Goal: Task Accomplishment & Management: Use online tool/utility

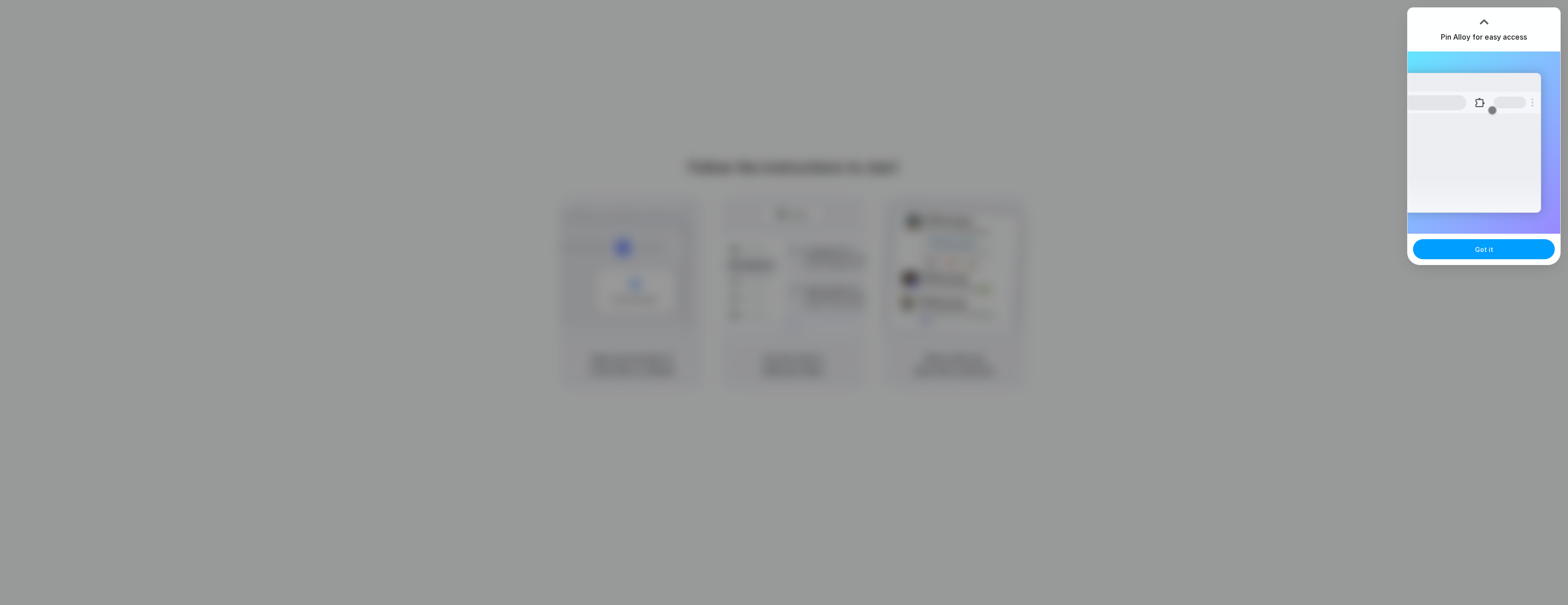
click at [1485, 254] on button "Got it" at bounding box center [1483, 249] width 142 height 20
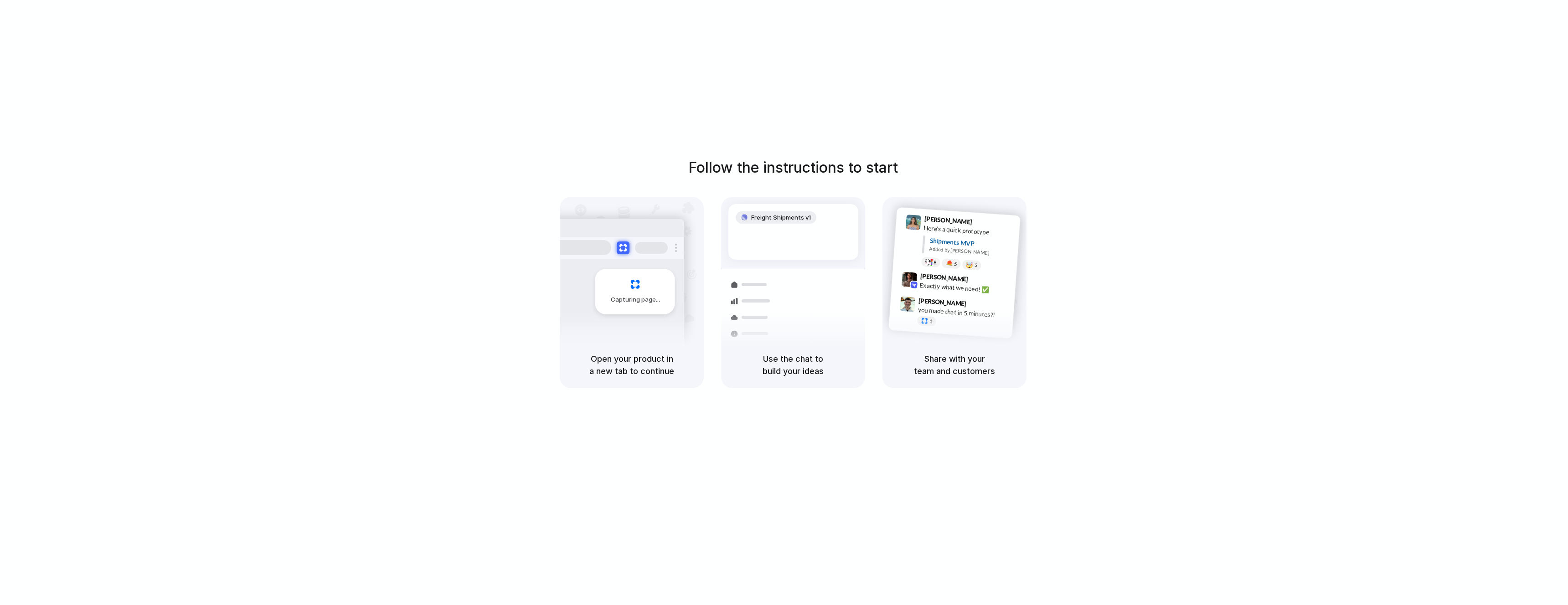
click at [1264, 183] on div "Follow the instructions to start Capturing page Open your product in a new tab …" at bounding box center [793, 273] width 1568 height 231
click at [1292, 112] on div "Follow the instructions to start Capturing page Open your product in a new tab …" at bounding box center [793, 312] width 1586 height 623
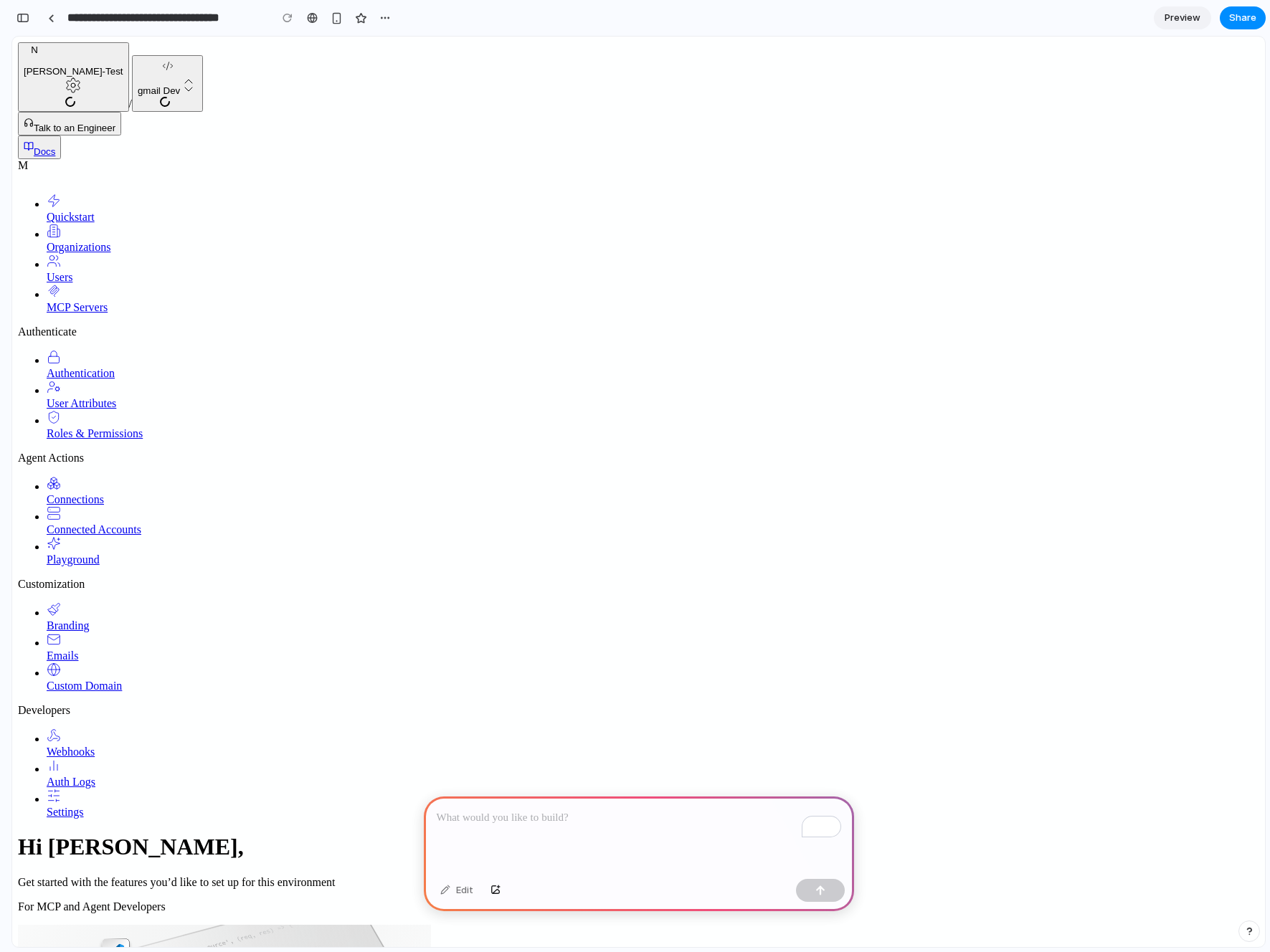
click at [99, 493] on span "Connections" at bounding box center [76, 499] width 57 height 12
click at [602, 841] on div "To enrich screen reader interactions, please activate Accessibility in Grammarl…" at bounding box center [639, 835] width 430 height 77
click at [27, 17] on div "button" at bounding box center [22, 17] width 12 height 10
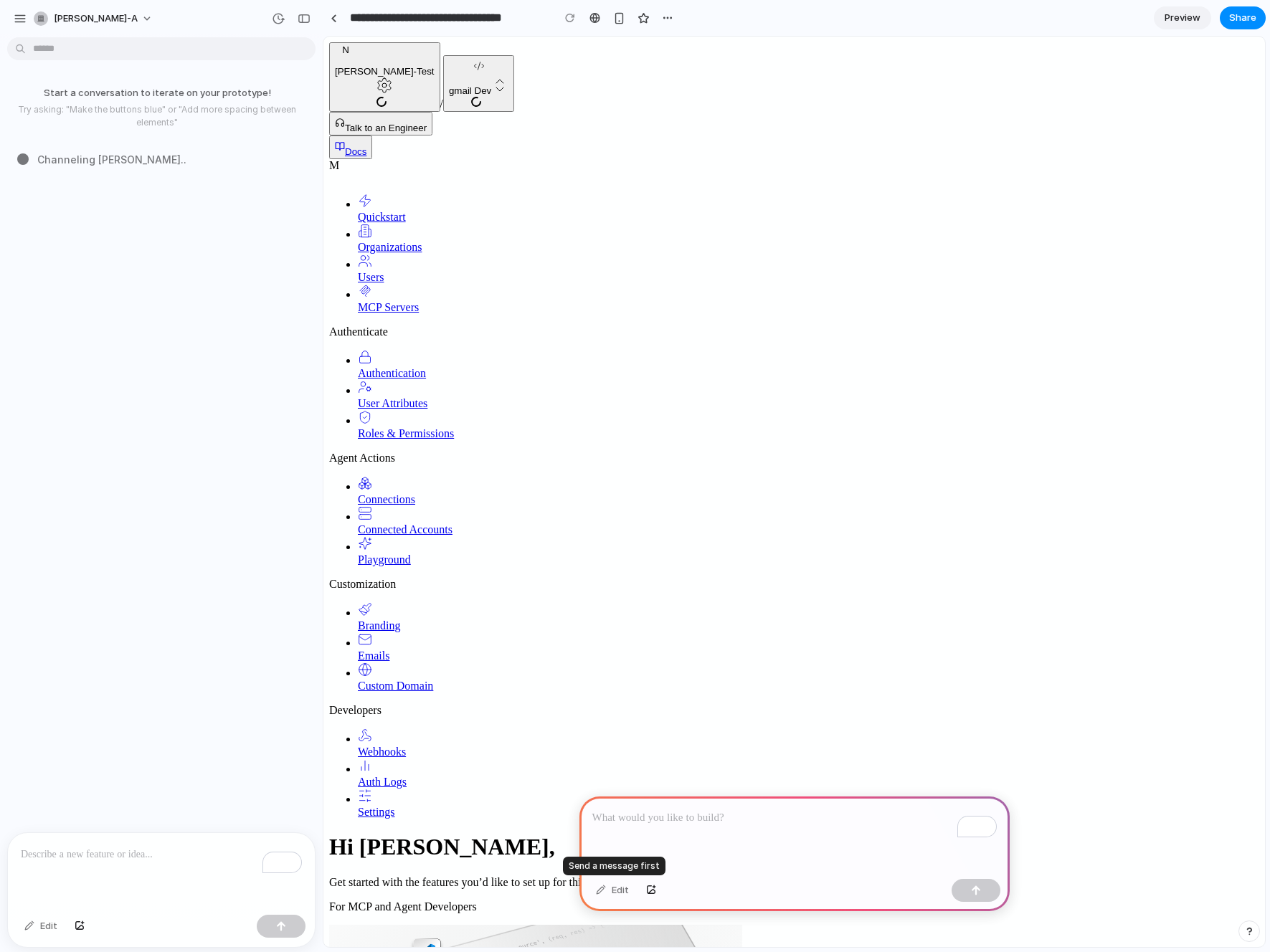
click at [617, 893] on div "Edit" at bounding box center [612, 891] width 47 height 23
click at [702, 843] on div "To enrich screen reader interactions, please activate Accessibility in Grammarl…" at bounding box center [794, 835] width 430 height 77
drag, startPoint x: 849, startPoint y: 822, endPoint x: 710, endPoint y: 813, distance: 139.3
click at [710, 813] on p "**********" at bounding box center [795, 818] width 404 height 17
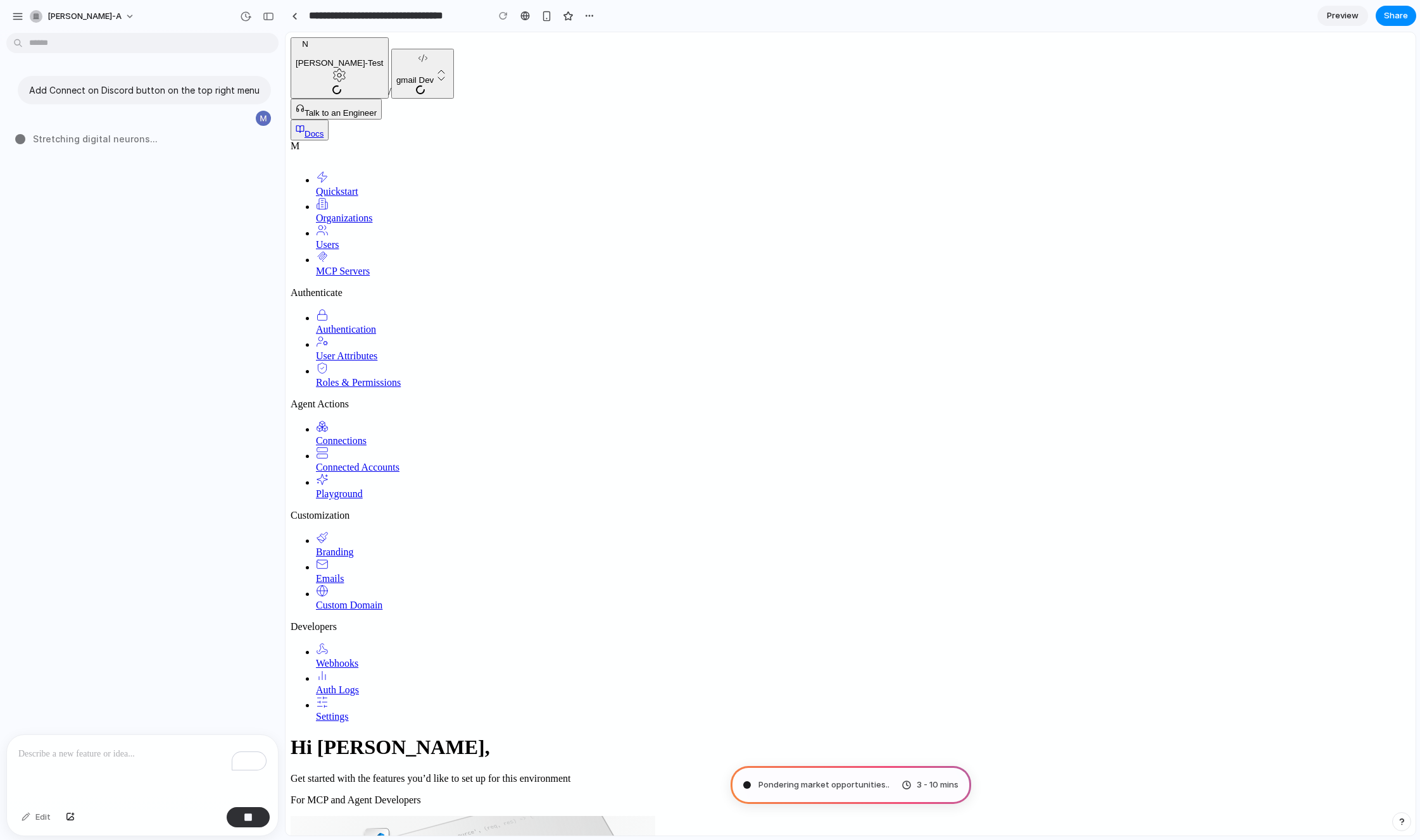
click at [150, 163] on div "Add Connect on Discord button on the top right menu Stretching digital neurons …" at bounding box center [139, 386] width 277 height 696
click at [85, 10] on button "[PERSON_NAME]-a" at bounding box center [83, 16] width 117 height 20
type input "**********"
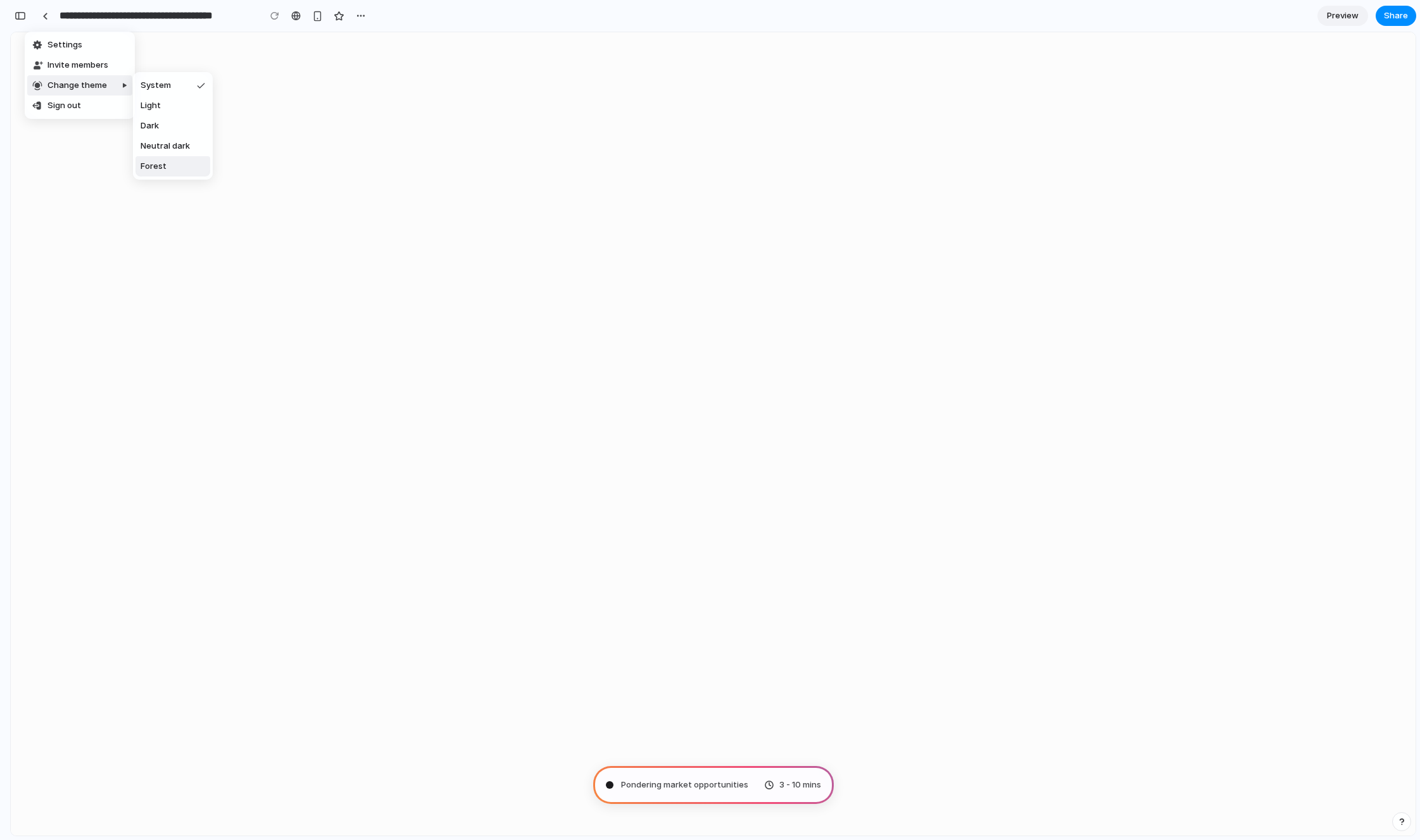
click at [256, 537] on div "Settings Invite members Change theme Sign out" at bounding box center [710, 420] width 1420 height 840
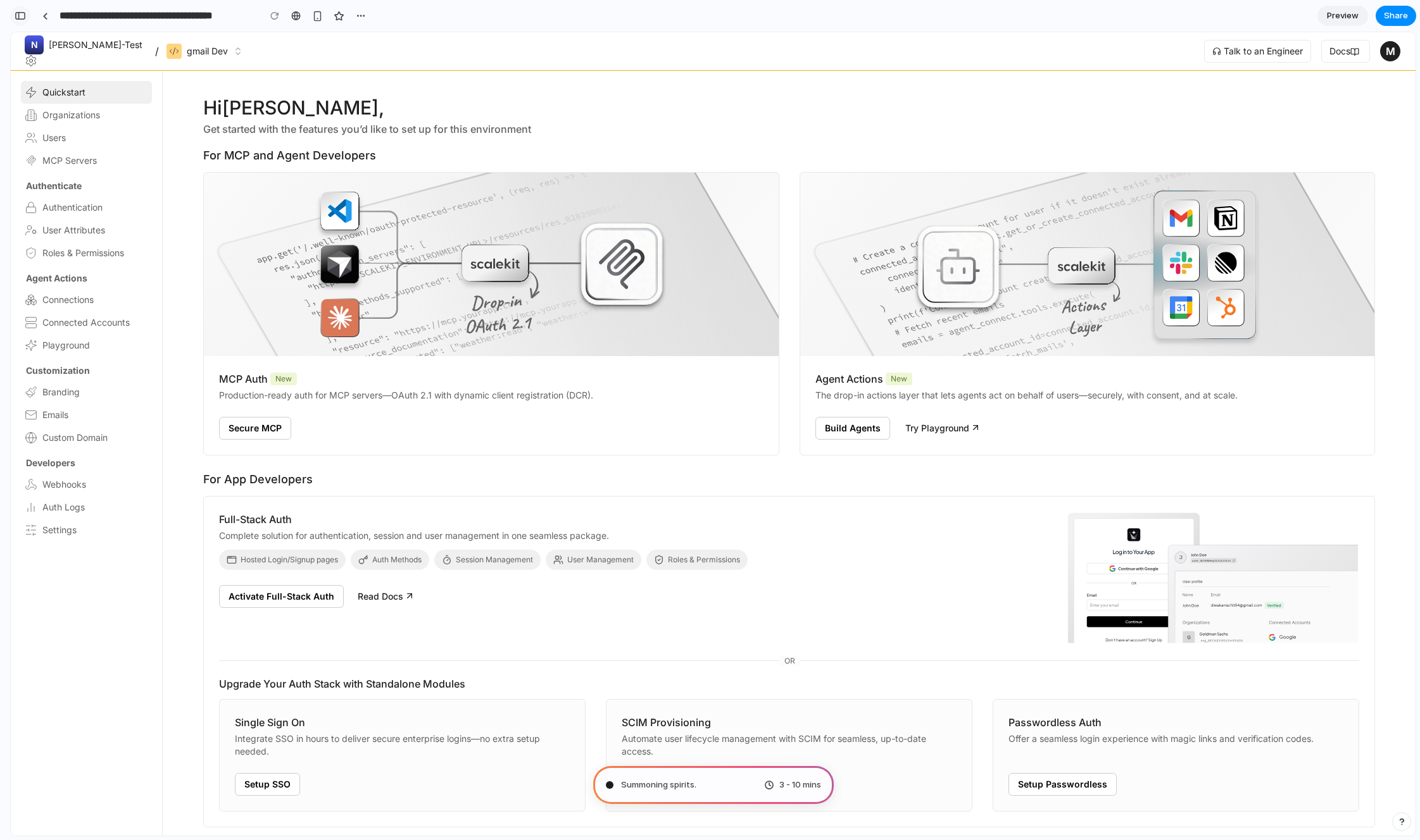
click at [16, 19] on div "button" at bounding box center [19, 15] width 11 height 8
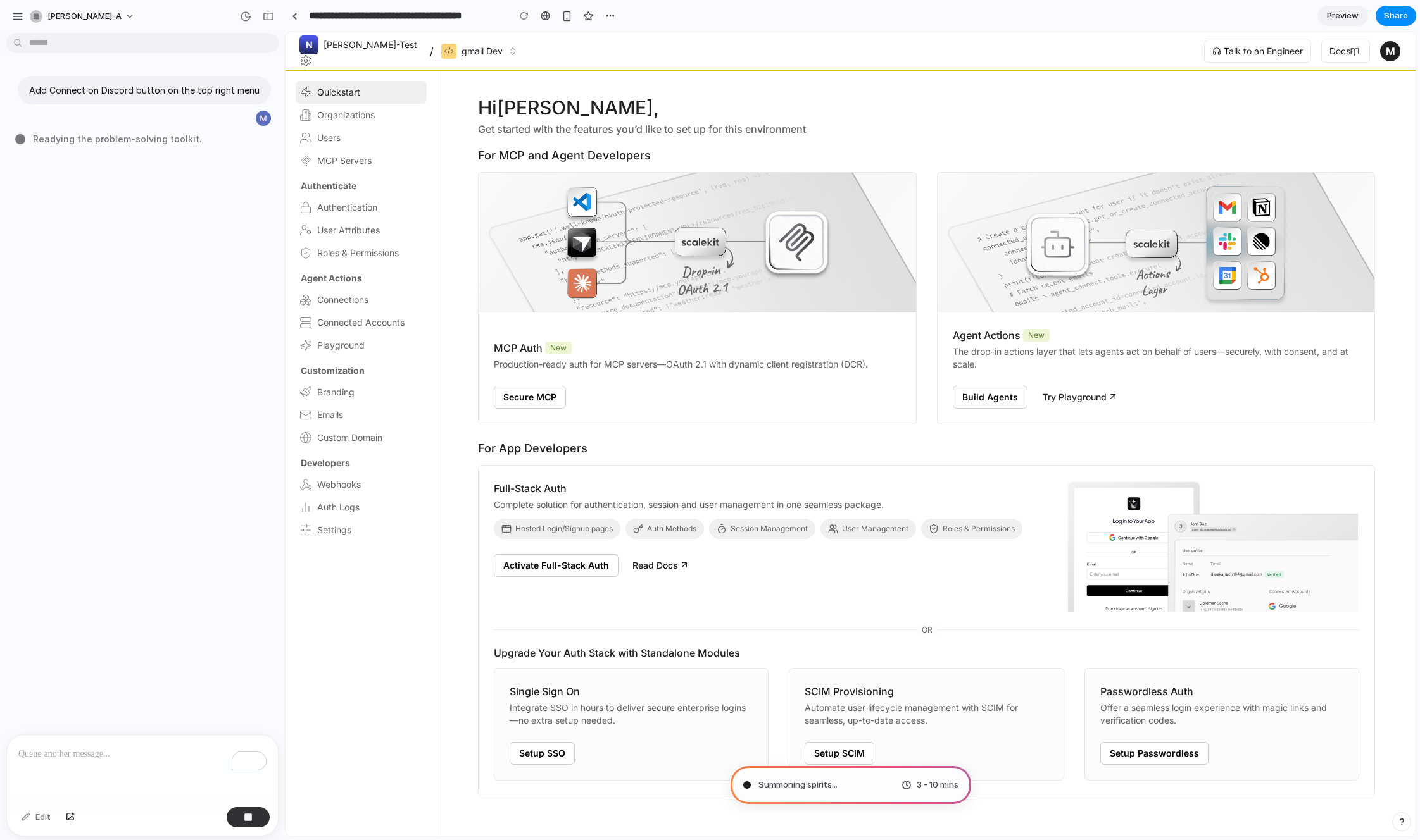
click at [153, 302] on div "Add Connect on Discord button on the top right menu Readying the problem-solvin…" at bounding box center [139, 386] width 277 height 696
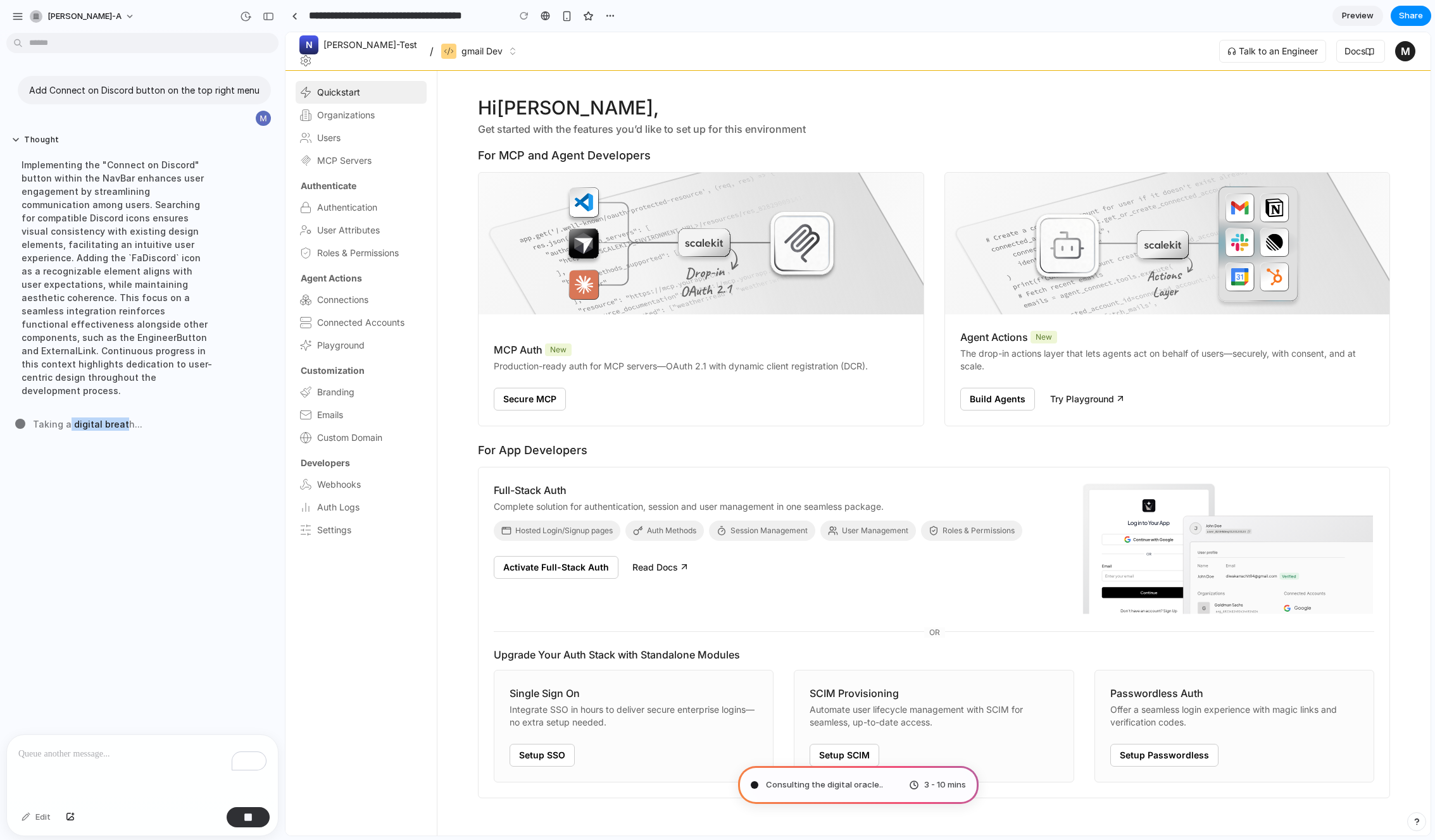
drag, startPoint x: 120, startPoint y: 409, endPoint x: 67, endPoint y: 409, distance: 53.0
click at [67, 417] on span "Taking a digital breath ..." at bounding box center [88, 424] width 110 height 14
click at [835, 783] on span "Determining potential solutions .." at bounding box center [831, 785] width 130 height 13
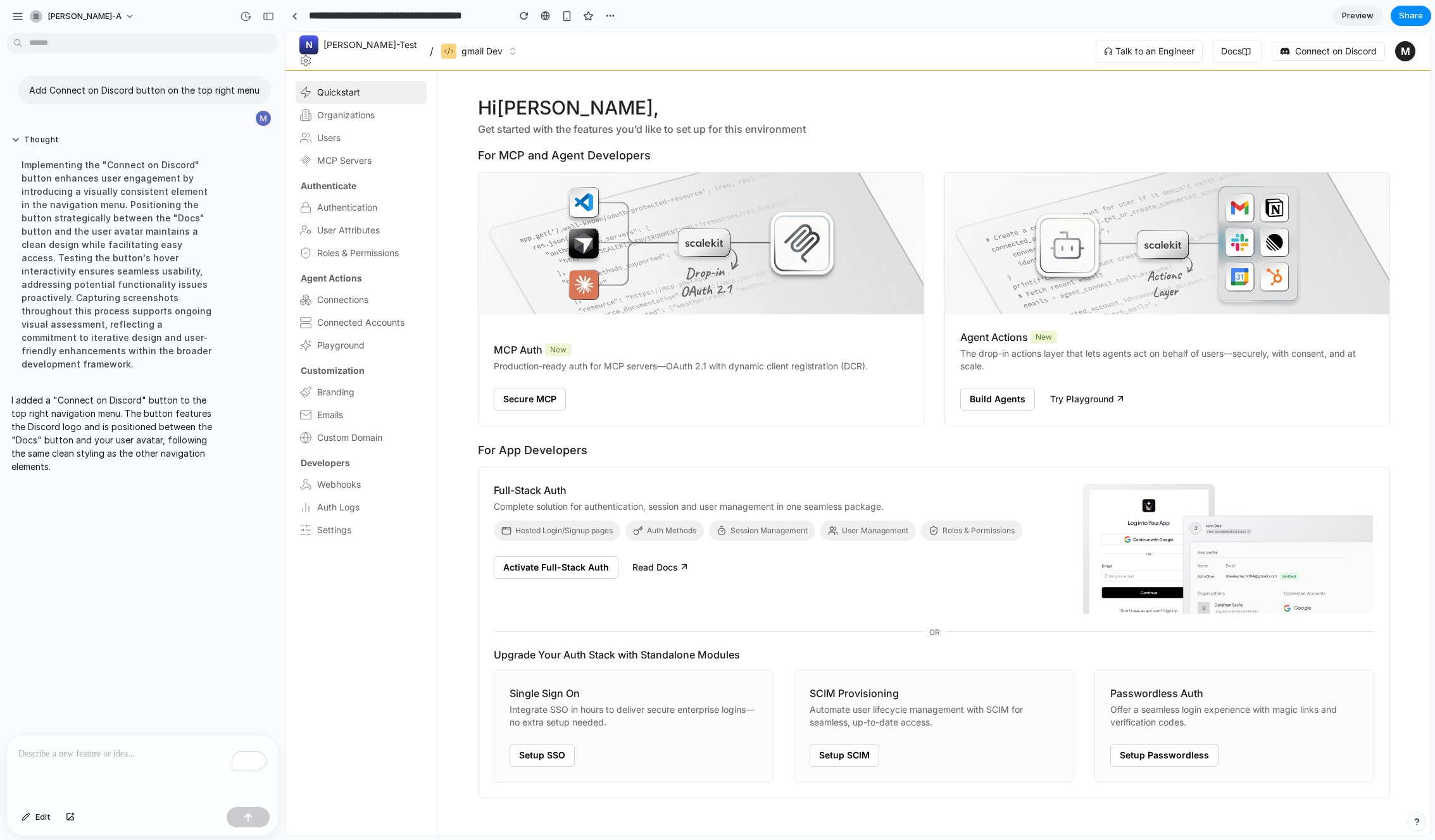
click at [1012, 52] on header "N Nash-Test / gmail Dev Talk to an Engineer Docs Connect on Discord M" at bounding box center [858, 52] width 1145 height 39
click at [1120, 53] on span "Connect on Discord" at bounding box center [1335, 51] width 82 height 13
click at [529, 404] on span "Secure MCP" at bounding box center [529, 399] width 53 height 13
click at [331, 417] on span "Emails" at bounding box center [330, 415] width 26 height 13
click at [336, 396] on span "Branding" at bounding box center [336, 392] width 37 height 13
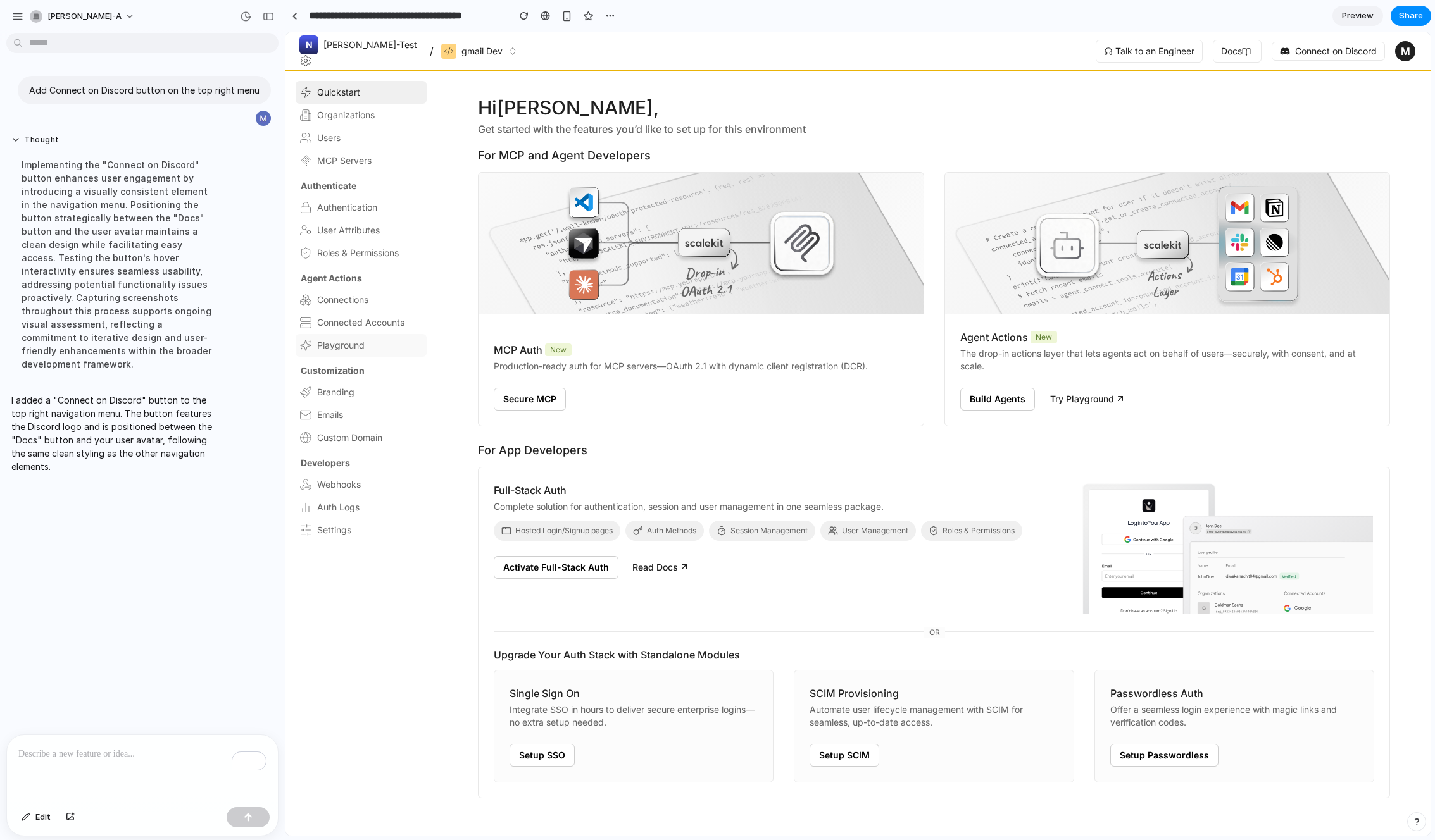
click at [353, 344] on span "Playground" at bounding box center [341, 345] width 47 height 13
click at [354, 315] on link "Connected Accounts" at bounding box center [361, 322] width 131 height 23
click at [354, 297] on span "Connections" at bounding box center [342, 299] width 52 height 13
click at [352, 260] on link "Roles & Permissions" at bounding box center [361, 253] width 131 height 23
click at [357, 224] on span "User Attributes" at bounding box center [348, 230] width 63 height 13
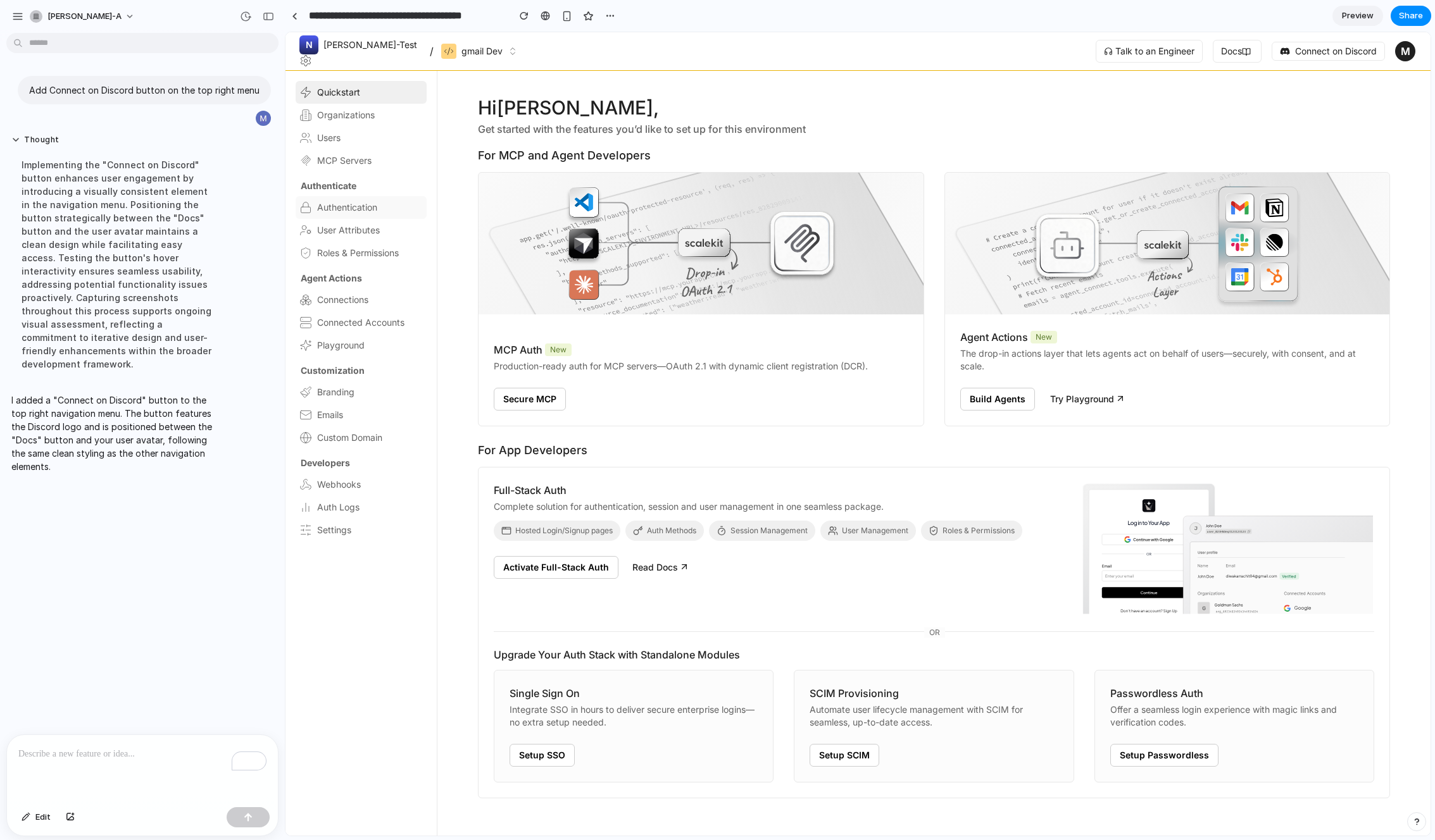
click at [358, 197] on link "Authentication" at bounding box center [361, 207] width 131 height 23
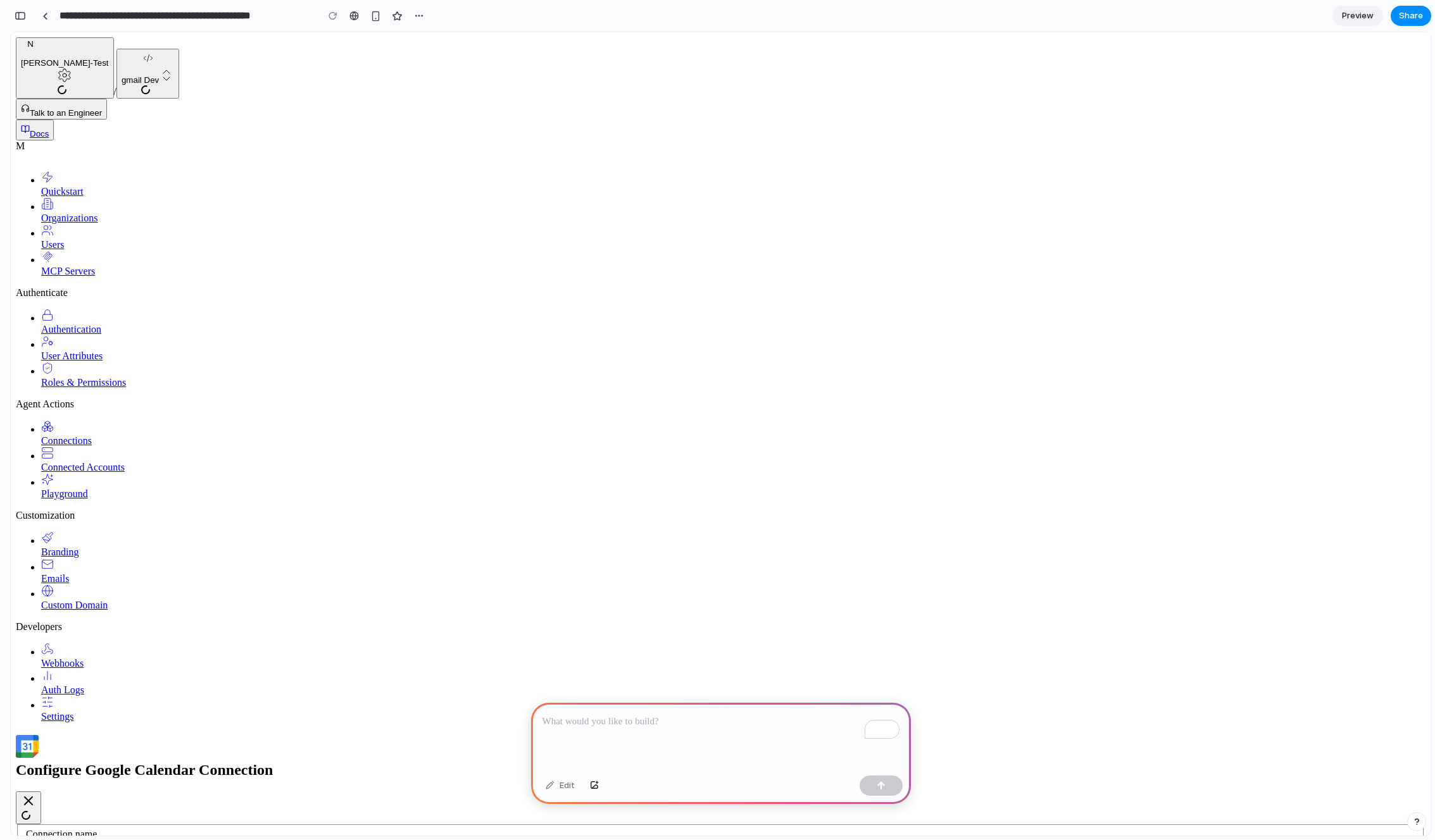
click at [641, 741] on div "To enrich screen reader interactions, please activate Accessibility in Grammarl…" at bounding box center [720, 737] width 379 height 68
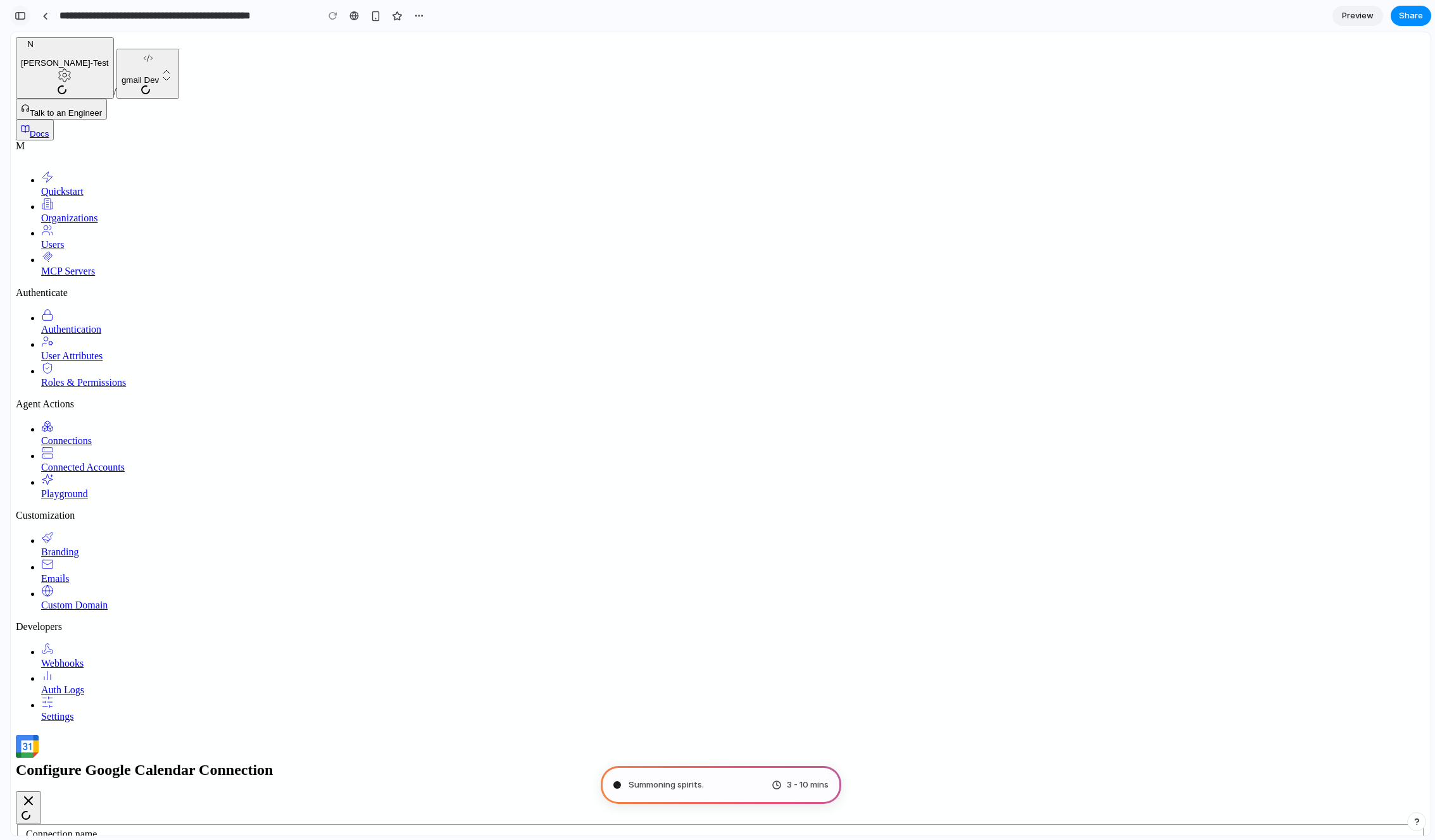
click at [20, 20] on button "button" at bounding box center [20, 16] width 20 height 20
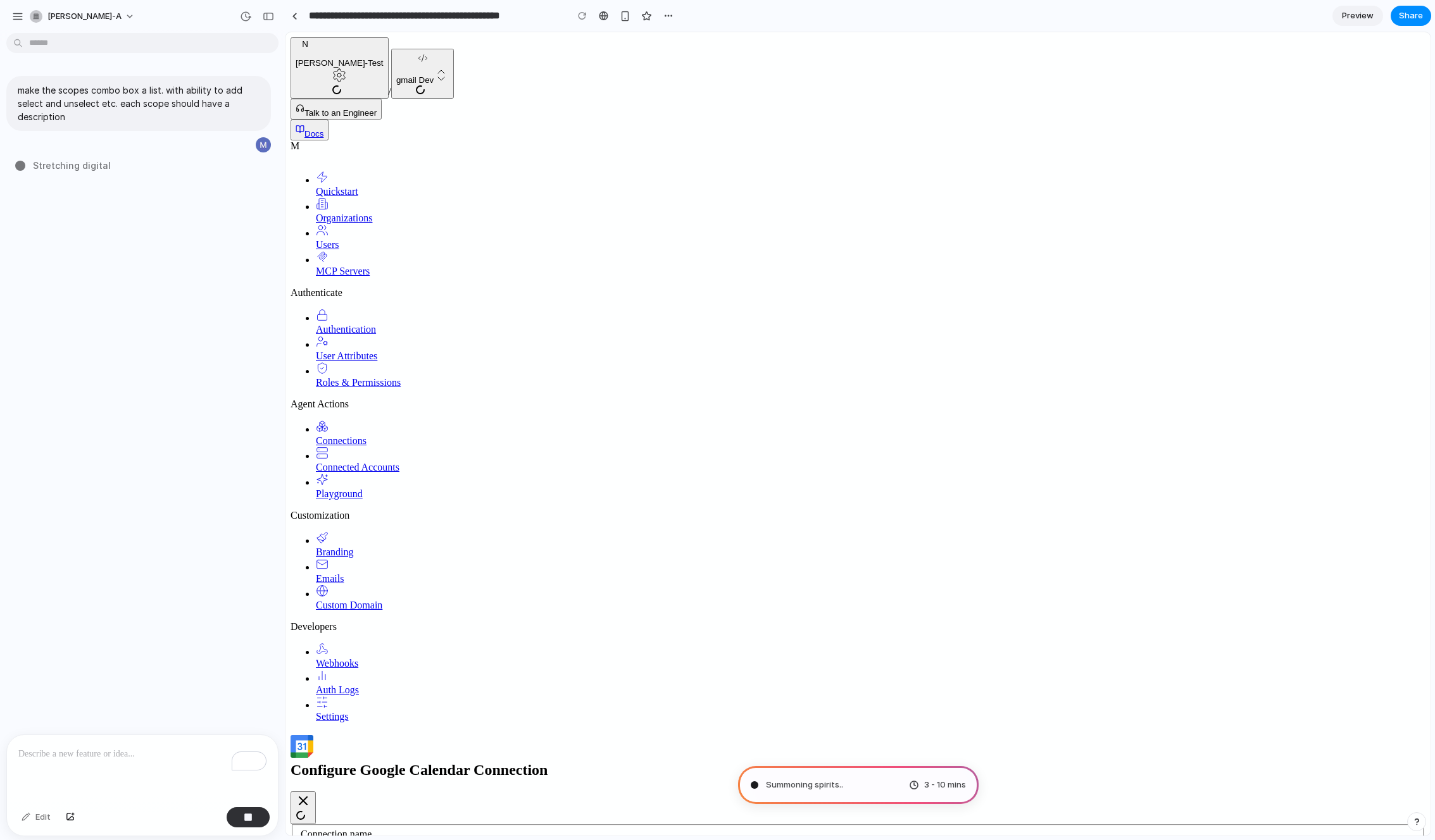
type input "**********"
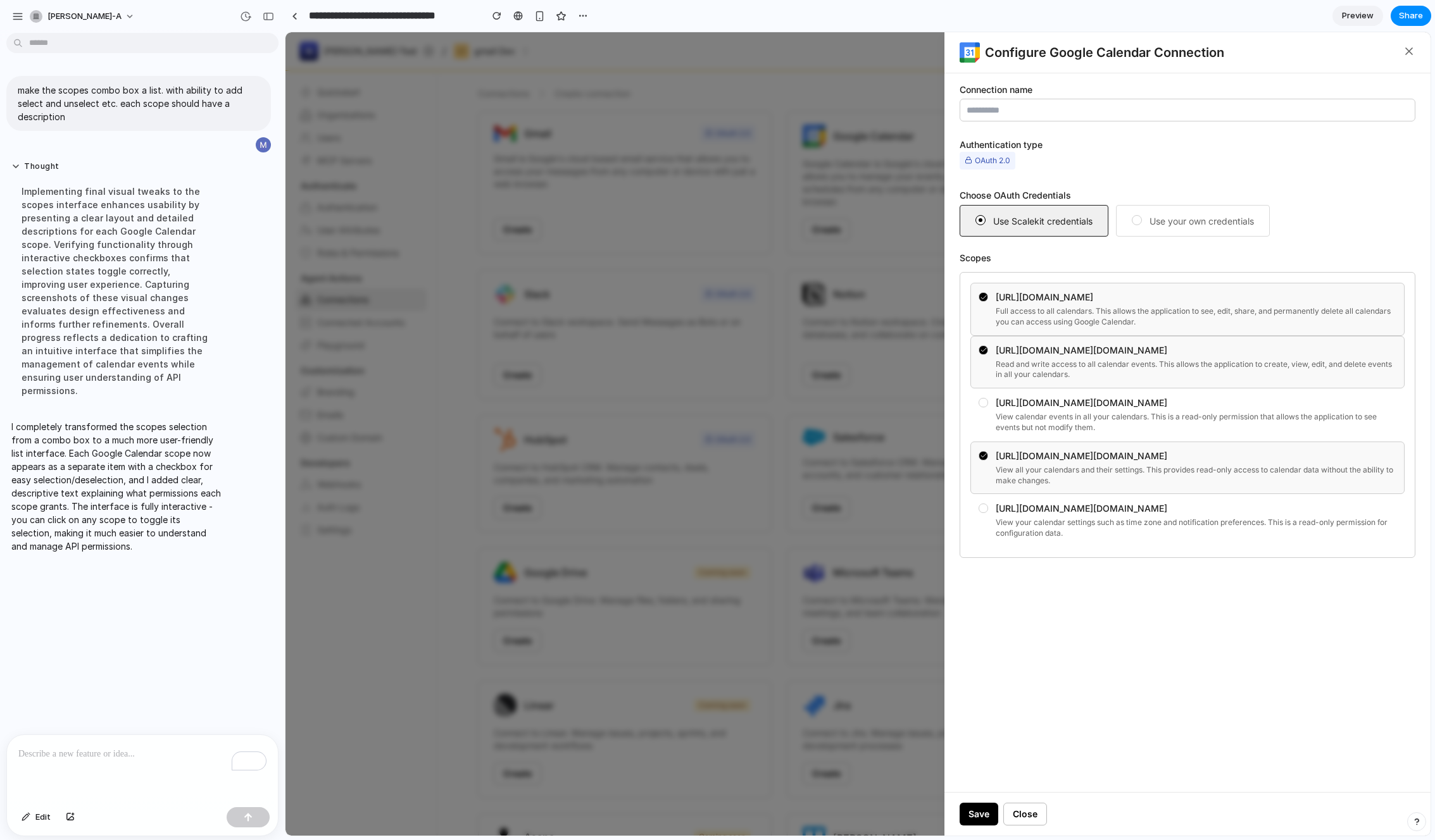
click at [1050, 404] on div "https://www.googleapis.com/auth/calendar.events.readonly" at bounding box center [1196, 403] width 401 height 13
click at [1056, 360] on div "Read and write access to all calendar events. This allows the application to cr…" at bounding box center [1196, 369] width 401 height 21
click at [1056, 303] on div "https://www.googleapis.com/auth/calendar Full access to all calendars. This all…" at bounding box center [1196, 308] width 401 height 36
click at [1038, 467] on div "View all your calendars and their settings. This provides read-only access to c…" at bounding box center [1196, 475] width 401 height 21
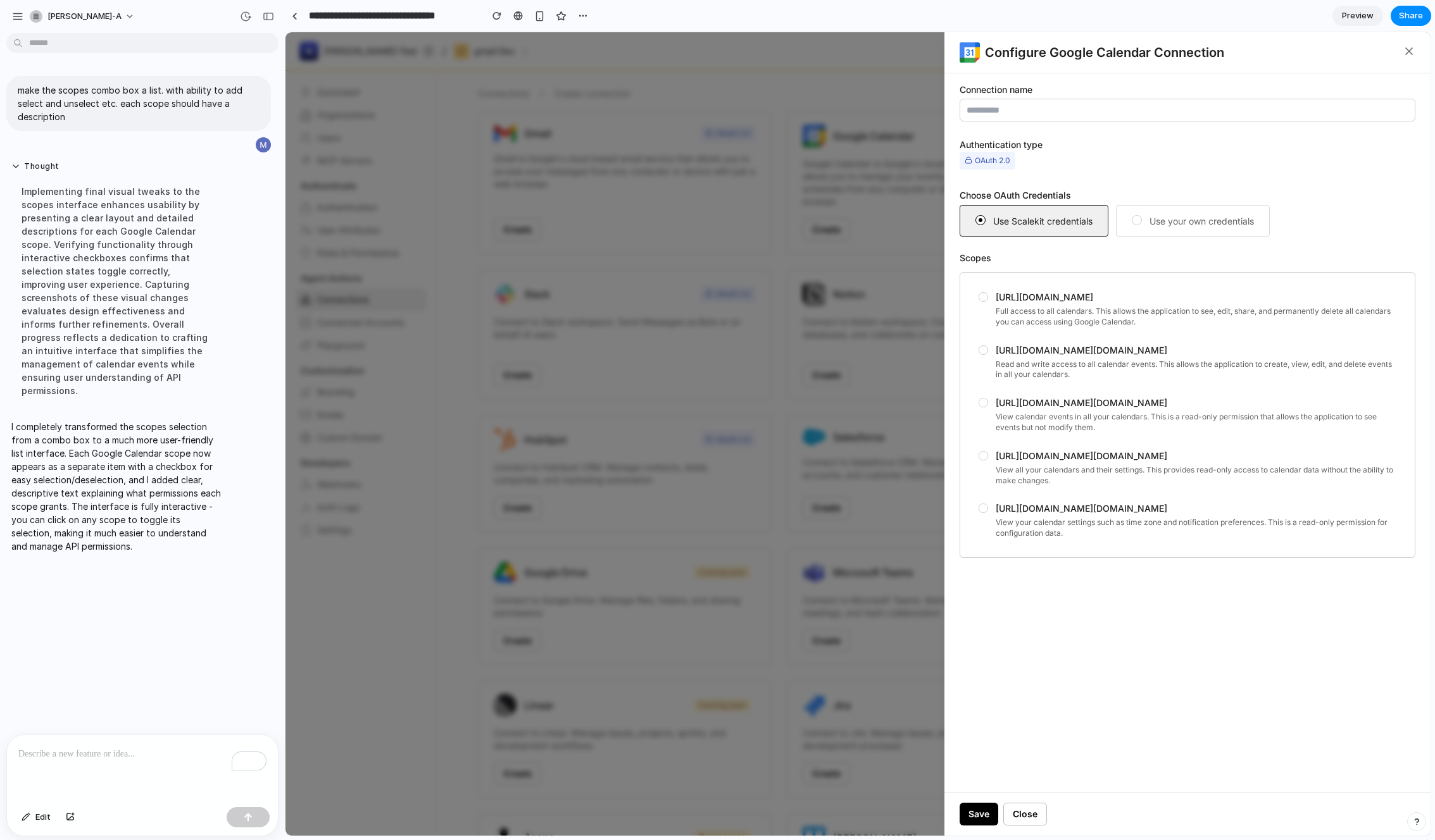
click at [1067, 627] on div "Connection name Authentication type OAuth 2.0 Choose OAuth Credentials Use Scal…" at bounding box center [1187, 432] width 486 height 719
click at [14, 14] on div "button" at bounding box center [17, 16] width 11 height 11
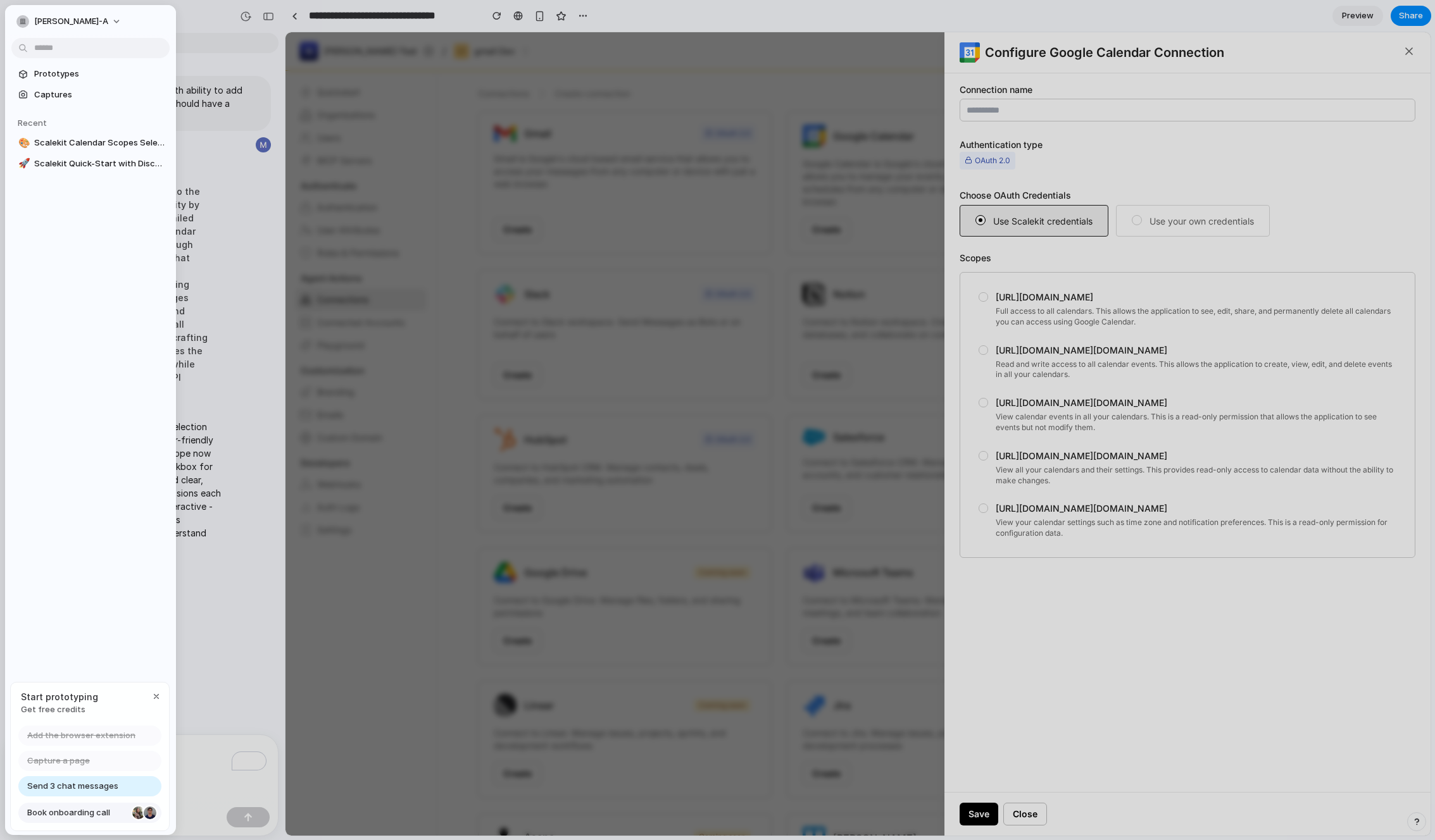
click at [102, 815] on span "Book onboarding call" at bounding box center [77, 813] width 100 height 13
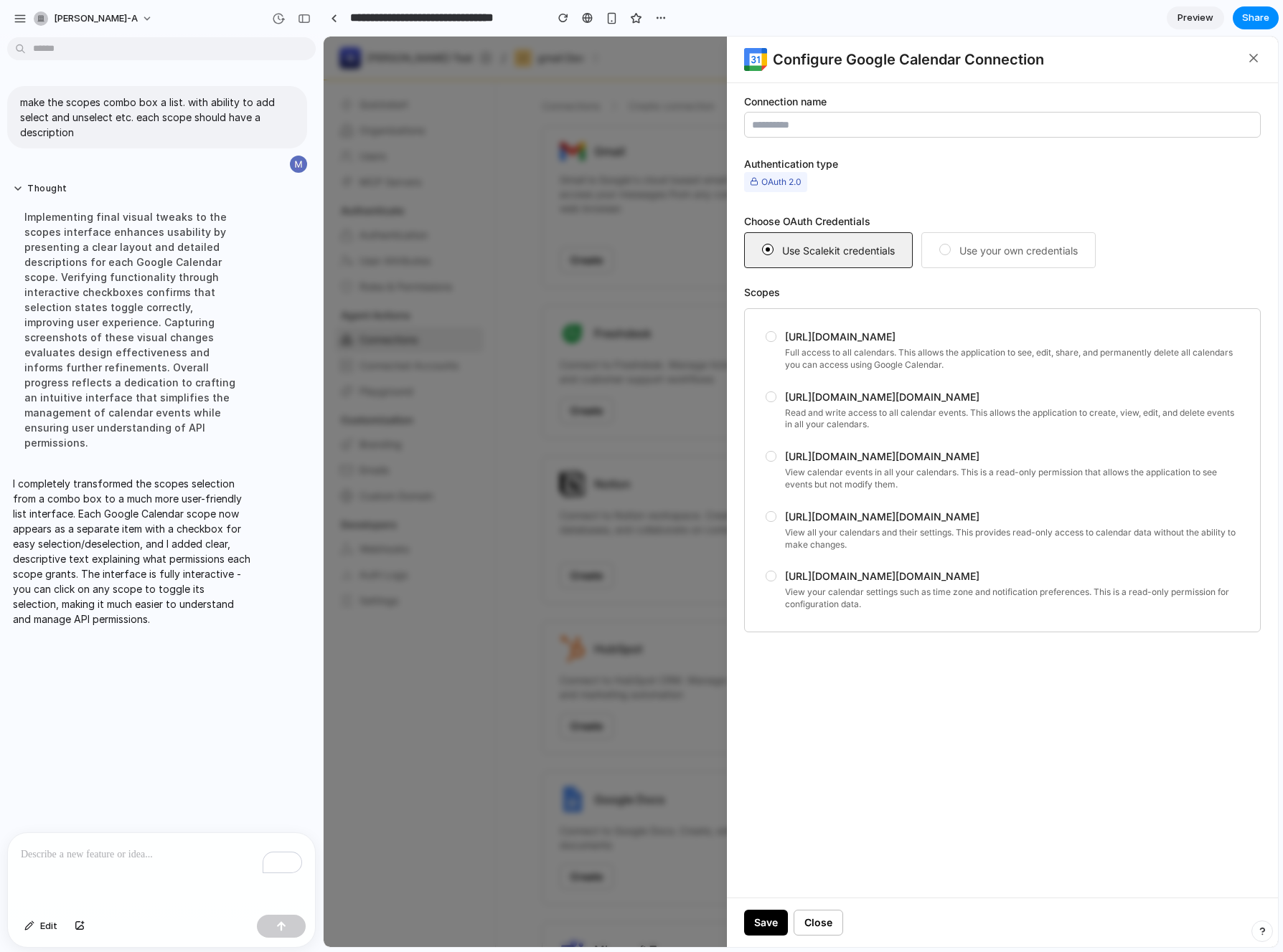
click at [777, 337] on div "https://www.googleapis.com/auth/calendar Full access to all calendars. This all…" at bounding box center [1002, 351] width 493 height 60
click at [780, 407] on div "https://www.googleapis.com/auth/calendar.events Read and write access to all ca…" at bounding box center [1002, 411] width 493 height 60
click at [781, 460] on div "https://www.googleapis.com/auth/calendar.events.readonly View calendar events i…" at bounding box center [1002, 470] width 493 height 60
click at [781, 515] on div "https://www.googleapis.com/auth/calendar.readonly View all your calendars and t…" at bounding box center [1002, 531] width 493 height 60
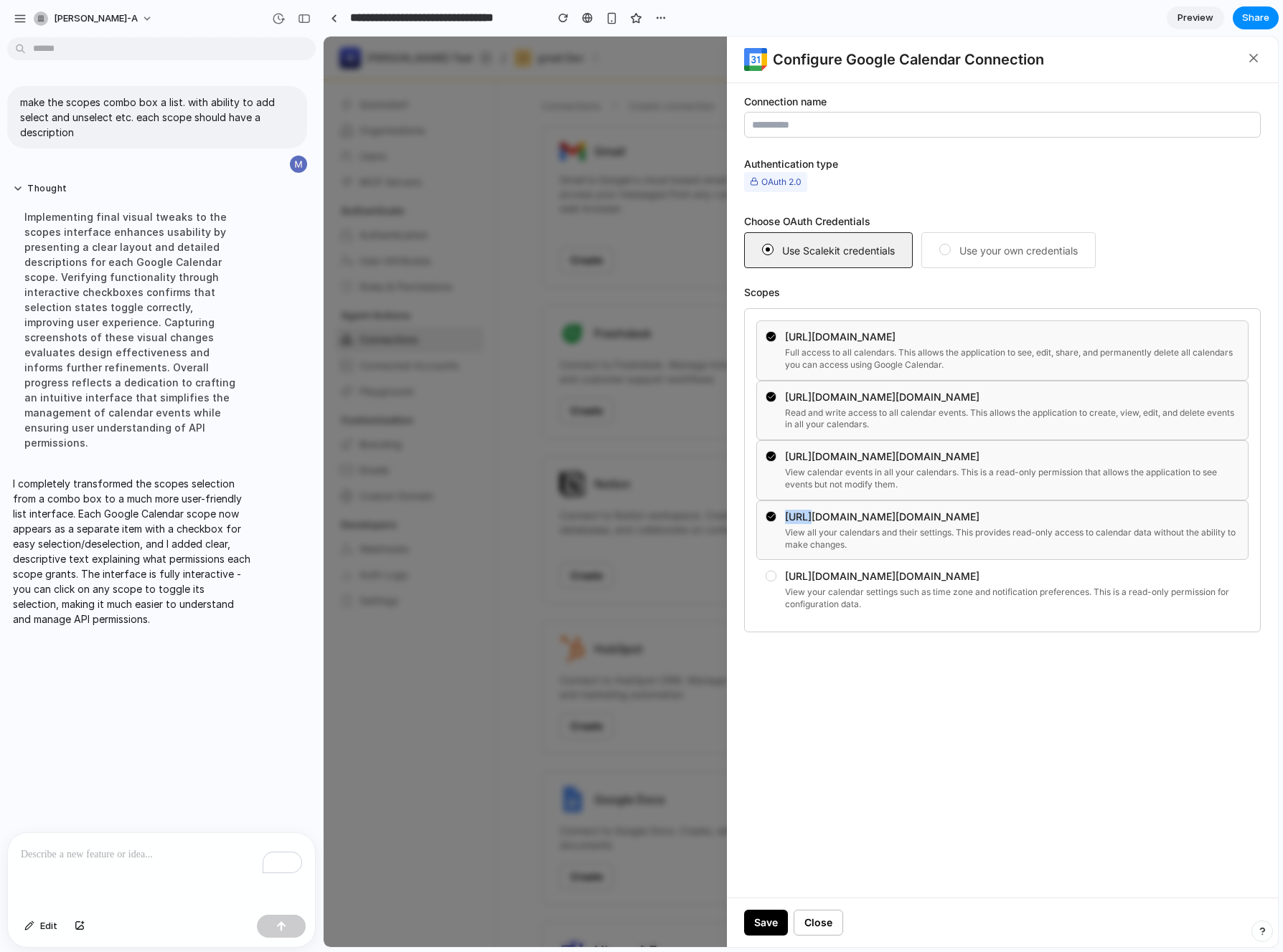
click at [781, 515] on div "https://www.googleapis.com/auth/calendar.readonly View all your calendars and t…" at bounding box center [1002, 531] width 493 height 60
click at [790, 469] on div "View calendar events in all your calendars. This is a read-only permission that…" at bounding box center [1012, 478] width 454 height 24
click at [790, 419] on div "Read and write access to all calendar events. This allows the application to cr…" at bounding box center [1012, 419] width 454 height 24
click at [794, 351] on div "Full access to all calendars. This allows the application to see, edit, share, …" at bounding box center [1012, 358] width 454 height 24
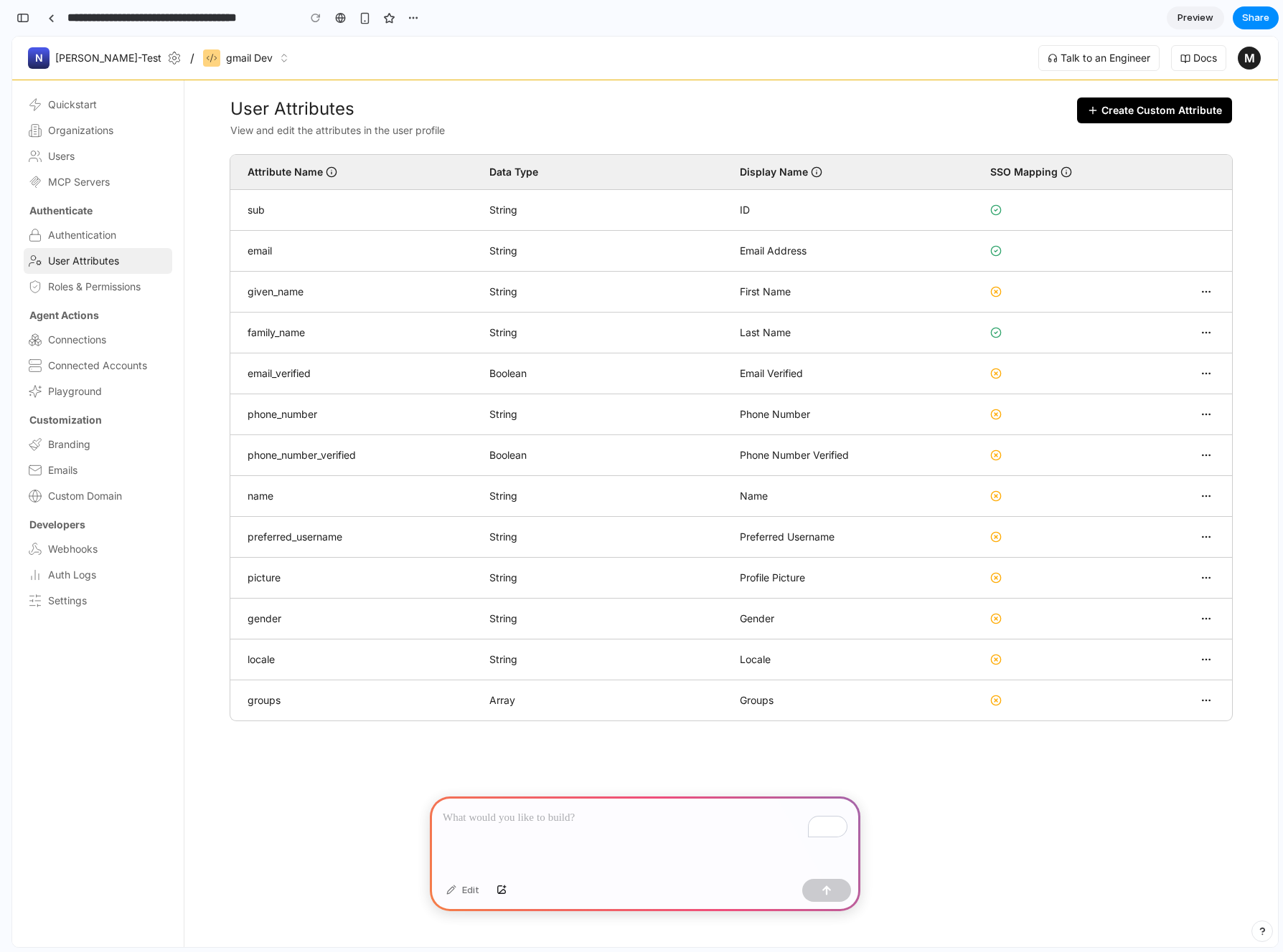
click at [616, 827] on div "To enrich screen reader interactions, please activate Accessibility in Grammarl…" at bounding box center [645, 835] width 430 height 77
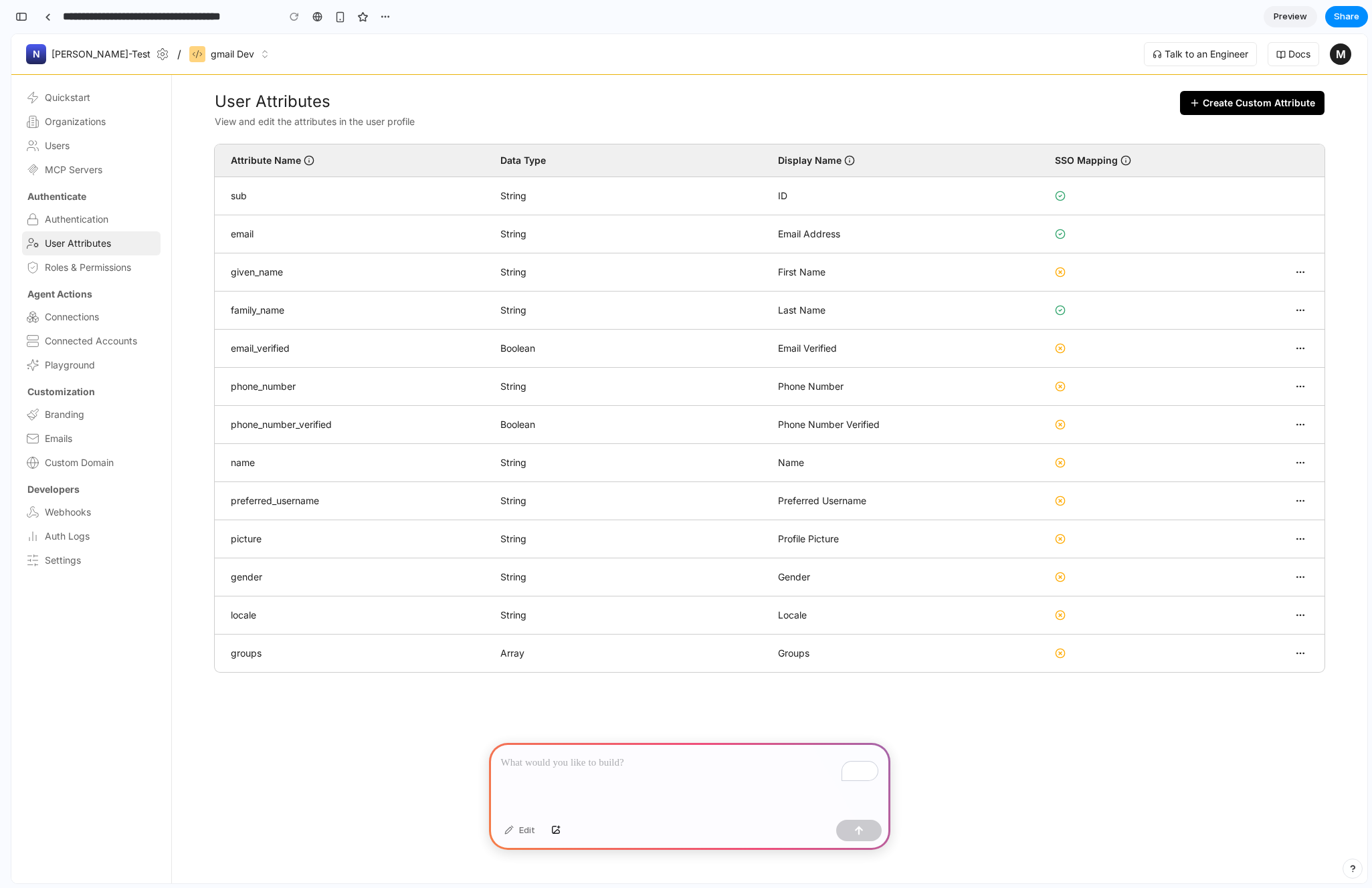
click at [1059, 104] on h1 "User Attributes" at bounding box center [697, 102] width 966 height 21
click at [632, 781] on div "To enrich screen reader interactions, please activate Accessibility in Grammarl…" at bounding box center [689, 779] width 401 height 71
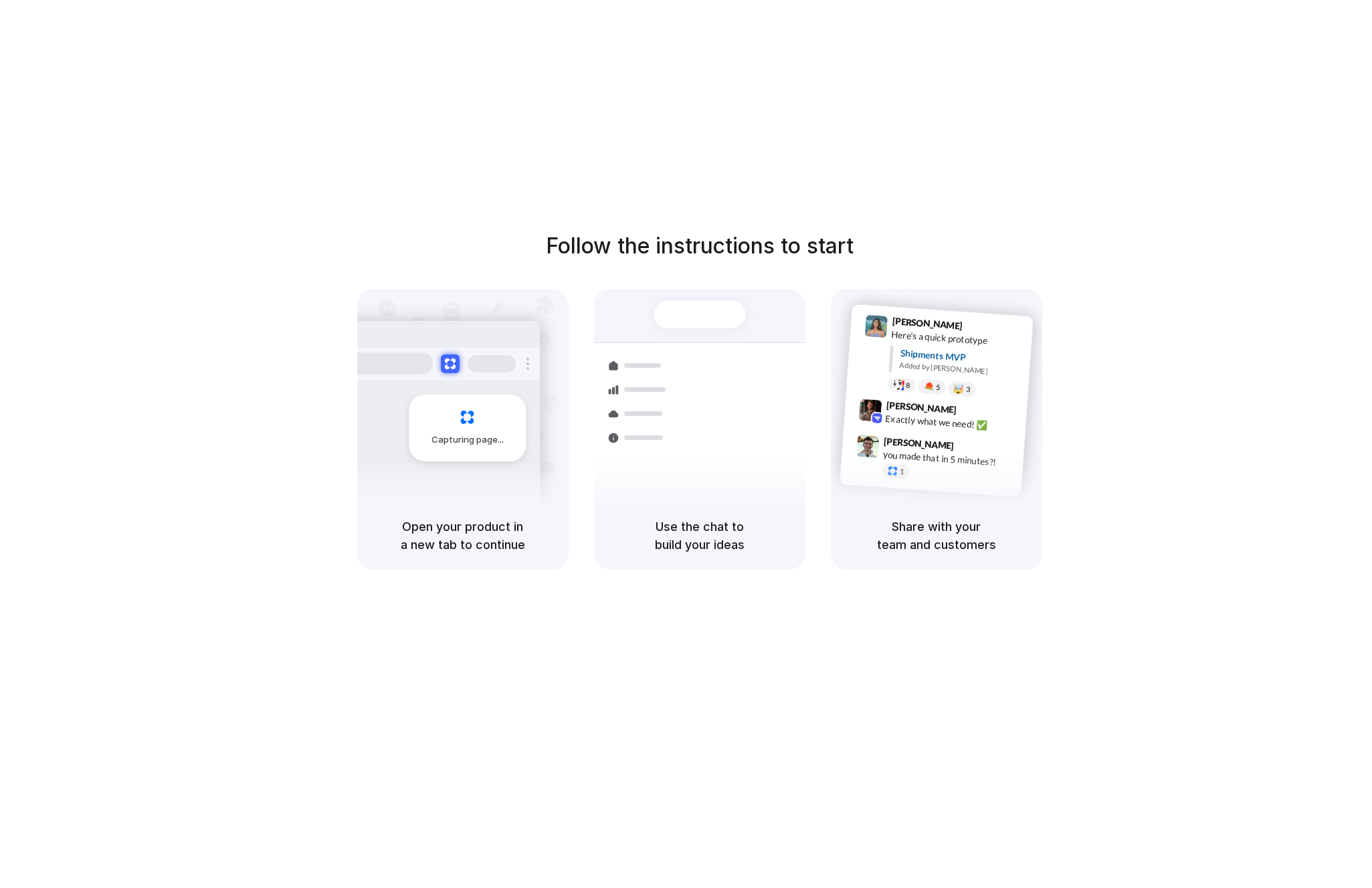
drag, startPoint x: 543, startPoint y: 263, endPoint x: 957, endPoint y: 263, distance: 414.0
click at [957, 263] on div "Follow the instructions to start Capturing page Open your product in a new tab …" at bounding box center [699, 400] width 1372 height 339
